Goal: Task Accomplishment & Management: Complete application form

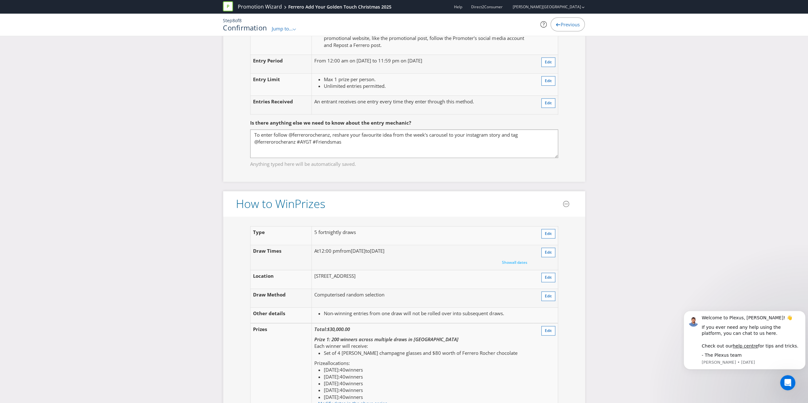
scroll to position [688, 0]
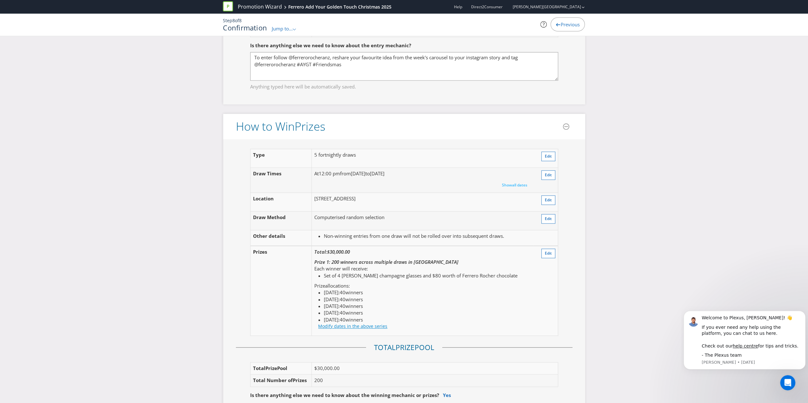
click at [332, 323] on link "Modify dates in the above series" at bounding box center [352, 326] width 69 height 6
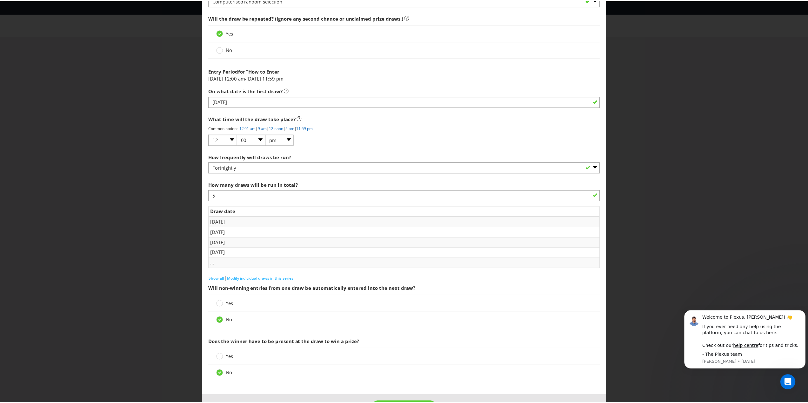
scroll to position [551, 0]
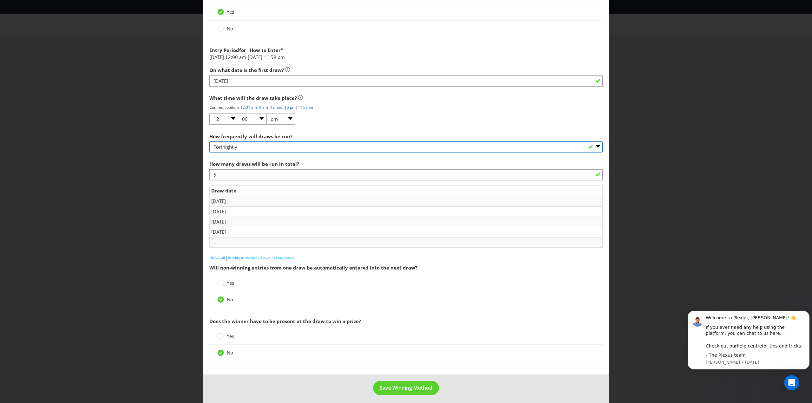
click at [313, 146] on select "-- Please select -- Hourly Daily Weekly Fortnightly Monthly Every 3 Months Irre…" at bounding box center [405, 147] width 393 height 11
select select "WEEKLY"
click at [209, 142] on select "-- Please select -- Hourly Daily Weekly Fortnightly Monthly Every 3 Months Irre…" at bounding box center [405, 147] width 393 height 11
click at [211, 243] on td "..." at bounding box center [406, 242] width 393 height 10
drag, startPoint x: 391, startPoint y: 393, endPoint x: 344, endPoint y: 379, distance: 49.0
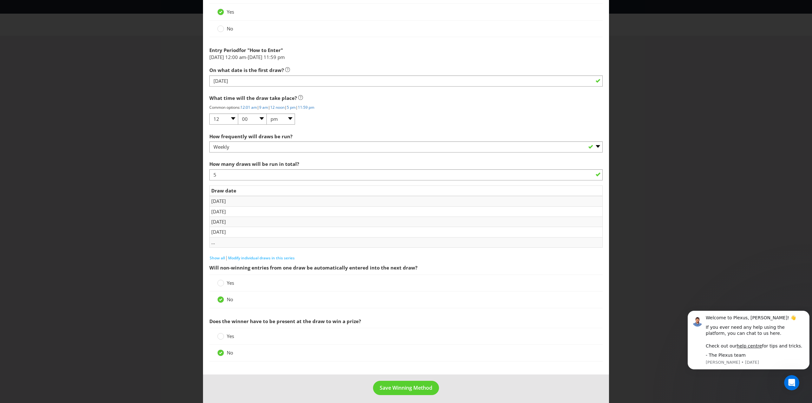
click at [344, 379] on footer "Save Winning Method" at bounding box center [406, 391] width 406 height 32
click at [399, 385] on span "Save Winning Method" at bounding box center [406, 388] width 53 height 7
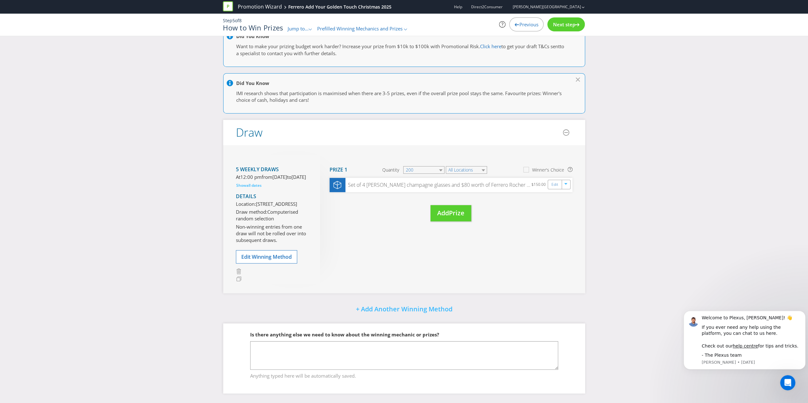
scroll to position [42, 0]
drag, startPoint x: 560, startPoint y: 25, endPoint x: 558, endPoint y: 30, distance: 5.1
click at [560, 25] on span "Next step" at bounding box center [563, 24] width 22 height 6
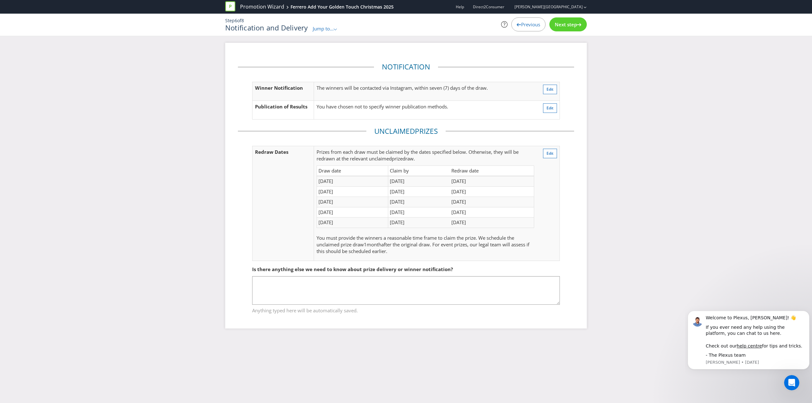
click at [569, 22] on span "Next step" at bounding box center [566, 24] width 22 height 6
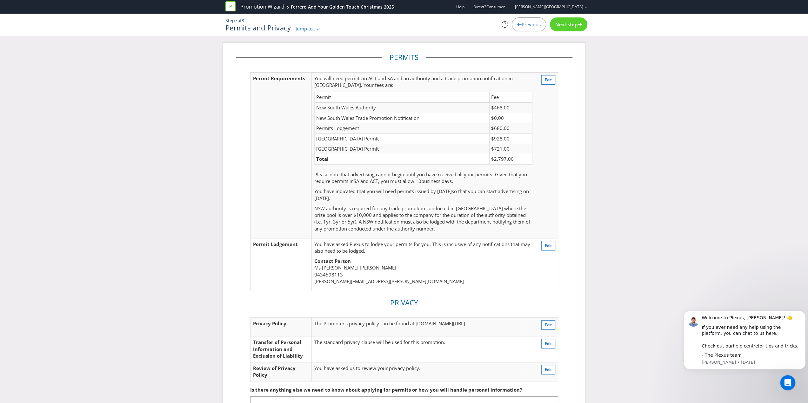
click at [568, 23] on span "Next step" at bounding box center [566, 24] width 22 height 6
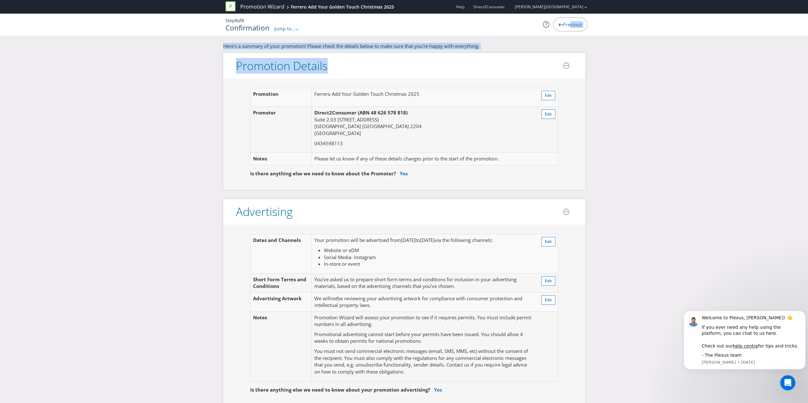
drag, startPoint x: 568, startPoint y: 23, endPoint x: 616, endPoint y: 133, distance: 120.1
click at [618, 43] on div "Promotion Wizard Ferrero Add Your Golden Touch Christmas 2025 Help Direct2Consu…" at bounding box center [404, 21] width 808 height 43
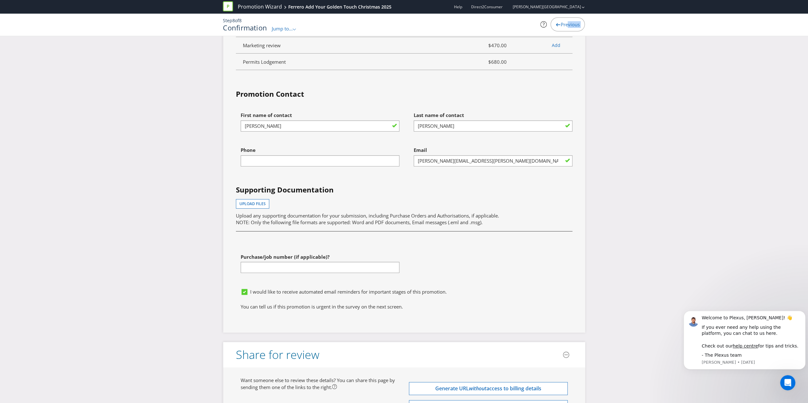
scroll to position [2243, 0]
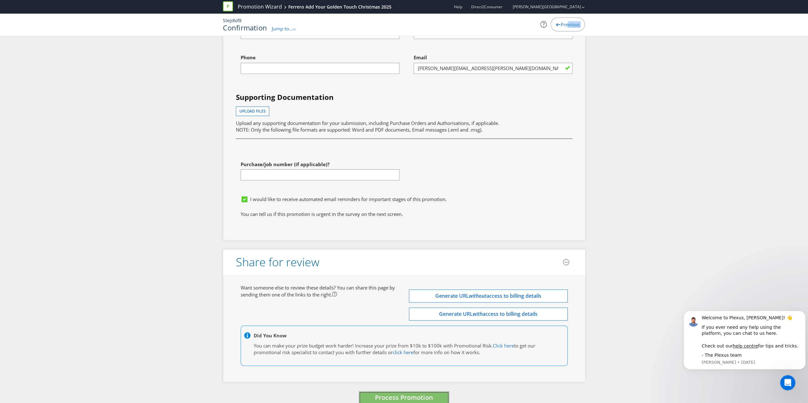
click at [423, 392] on button "Process Promotion" at bounding box center [404, 399] width 90 height 14
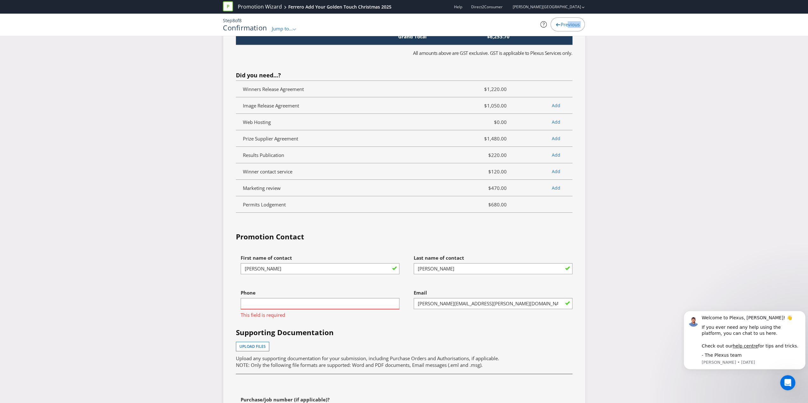
scroll to position [2063, 0]
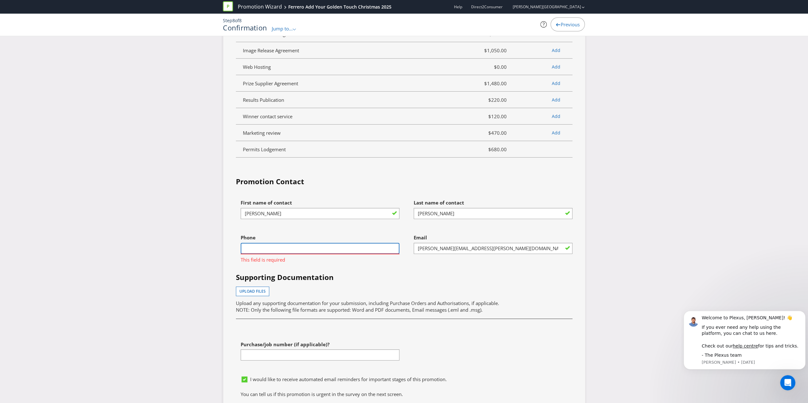
click at [297, 243] on input "text" at bounding box center [320, 248] width 159 height 11
type input "0434598113"
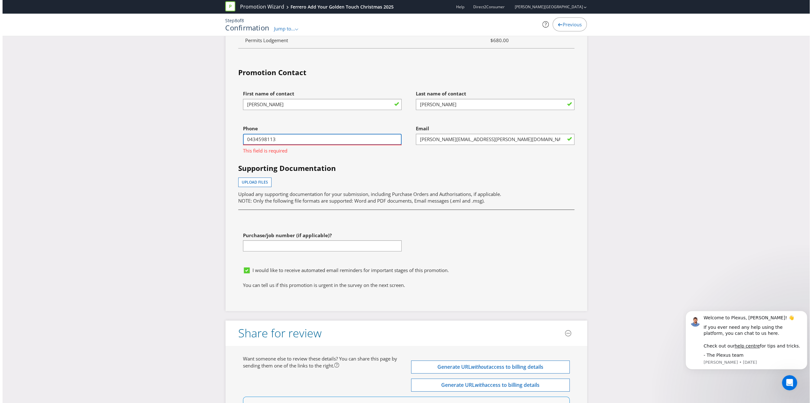
scroll to position [2243, 0]
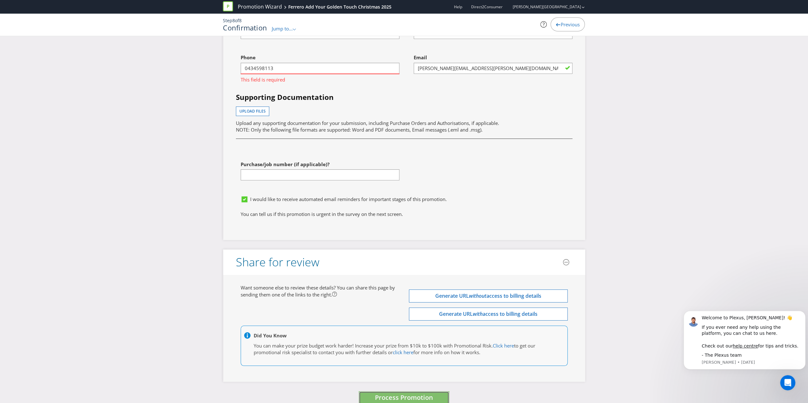
click at [400, 393] on span "Process Promotion" at bounding box center [404, 397] width 58 height 9
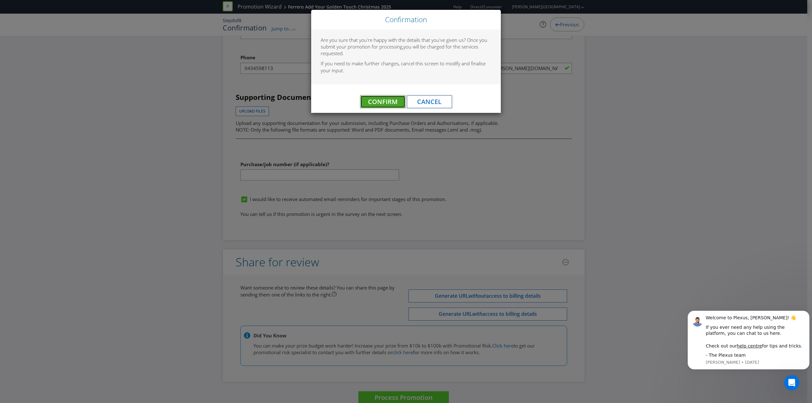
click at [370, 105] on span "Confirm" at bounding box center [383, 101] width 30 height 9
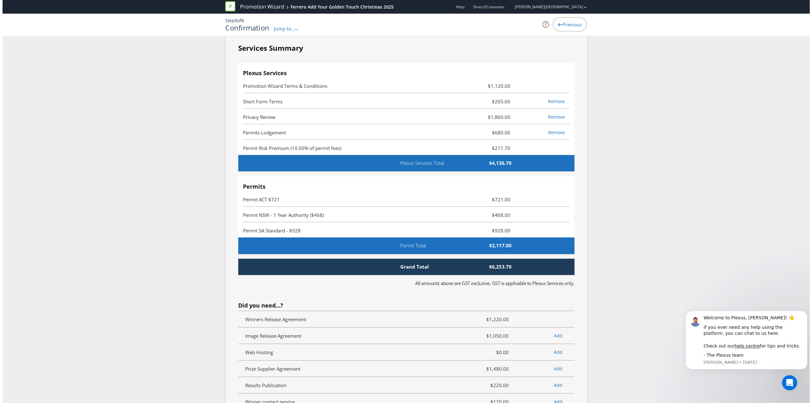
scroll to position [0, 0]
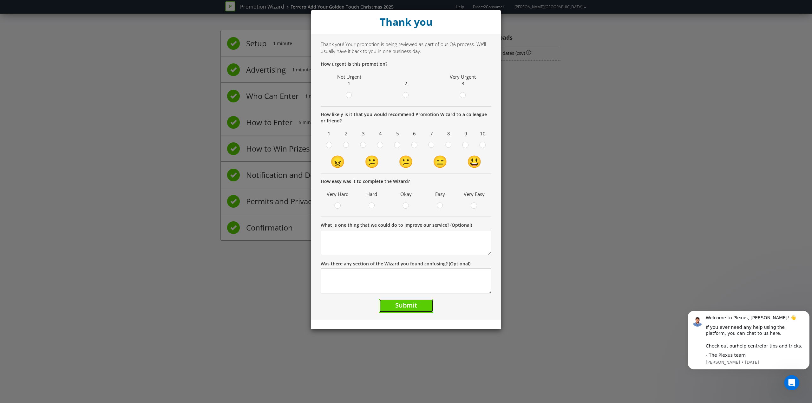
click at [412, 303] on span "Submit" at bounding box center [406, 305] width 22 height 9
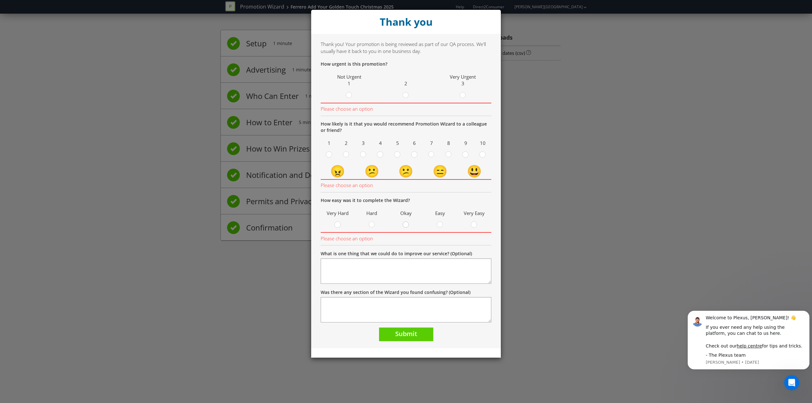
click at [404, 225] on circle at bounding box center [406, 225] width 6 height 6
click at [0, 0] on input "radio" at bounding box center [0, 0] width 0 height 0
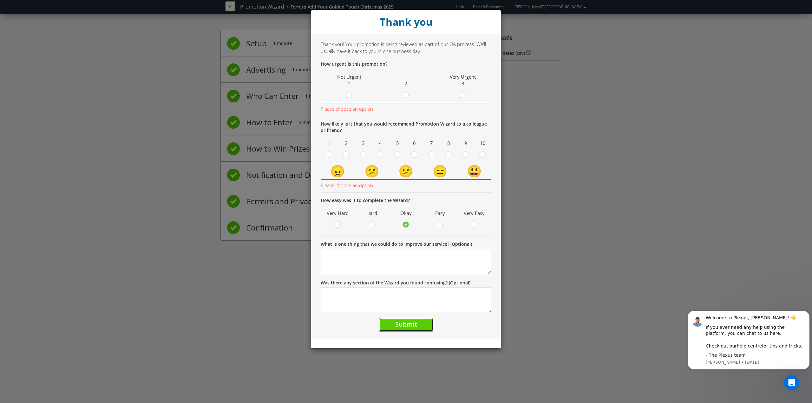
click at [404, 323] on span "Submit" at bounding box center [406, 324] width 22 height 9
drag, startPoint x: 464, startPoint y: 97, endPoint x: 409, endPoint y: 182, distance: 101.8
click at [462, 97] on circle at bounding box center [463, 95] width 6 height 6
click at [0, 0] on input "radio" at bounding box center [0, 0] width 0 height 0
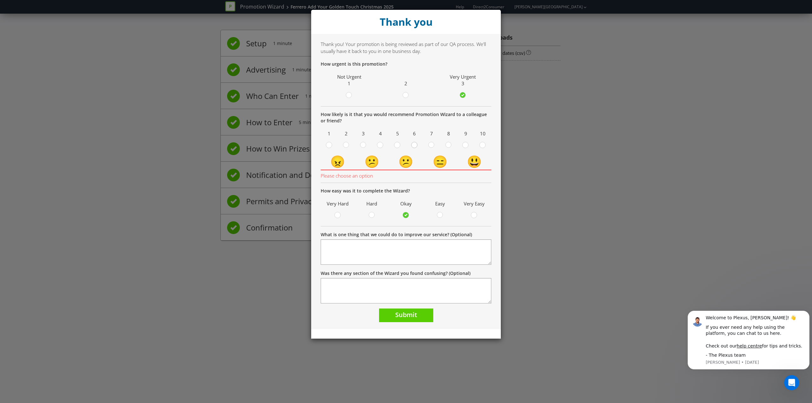
click at [415, 144] on div at bounding box center [414, 143] width 3 height 3
click at [0, 0] on input "radio" at bounding box center [0, 0] width 0 height 0
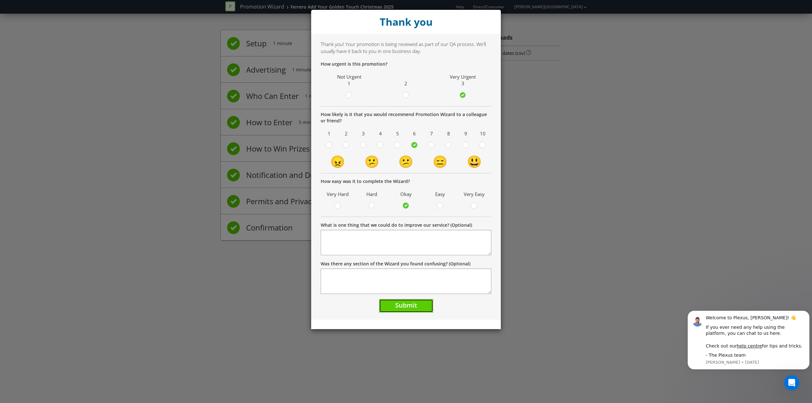
click at [398, 307] on span "Submit" at bounding box center [406, 305] width 22 height 9
